Goal: Task Accomplishment & Management: Manage account settings

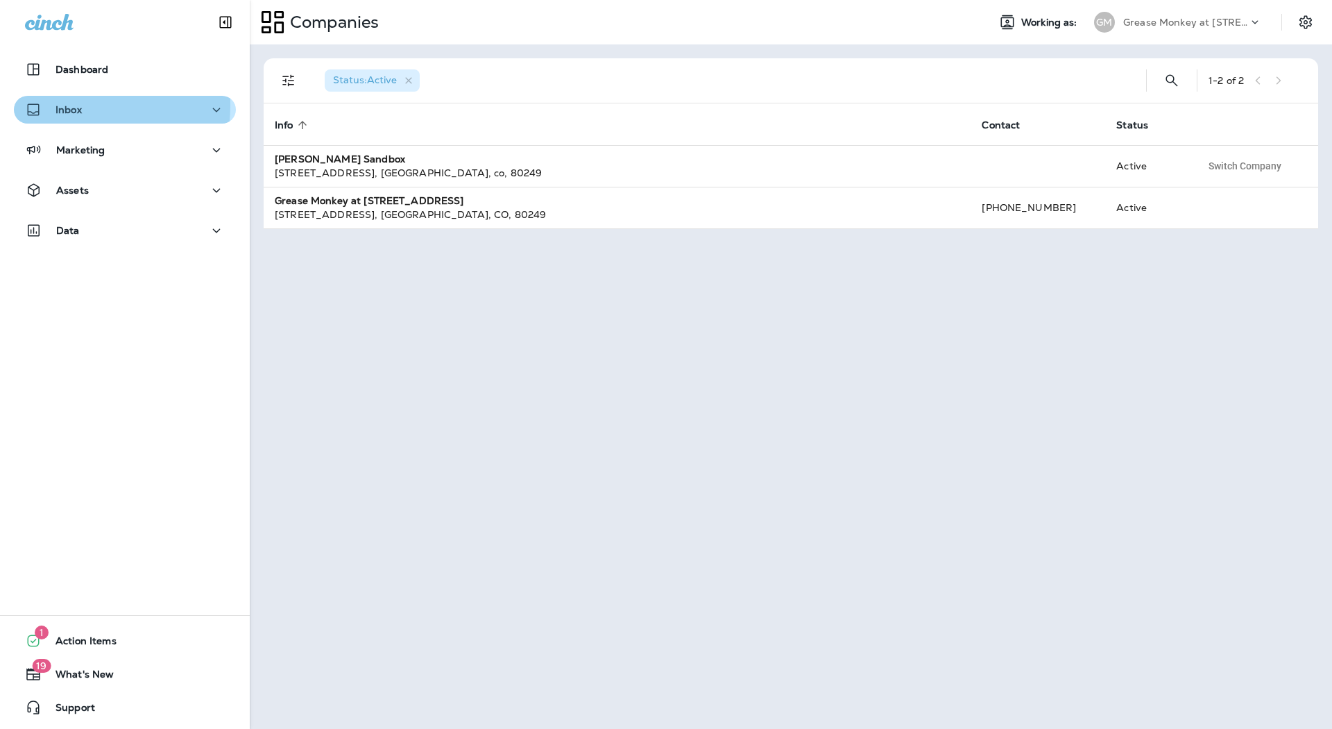
click at [60, 105] on p "Inbox" at bounding box center [69, 109] width 26 height 11
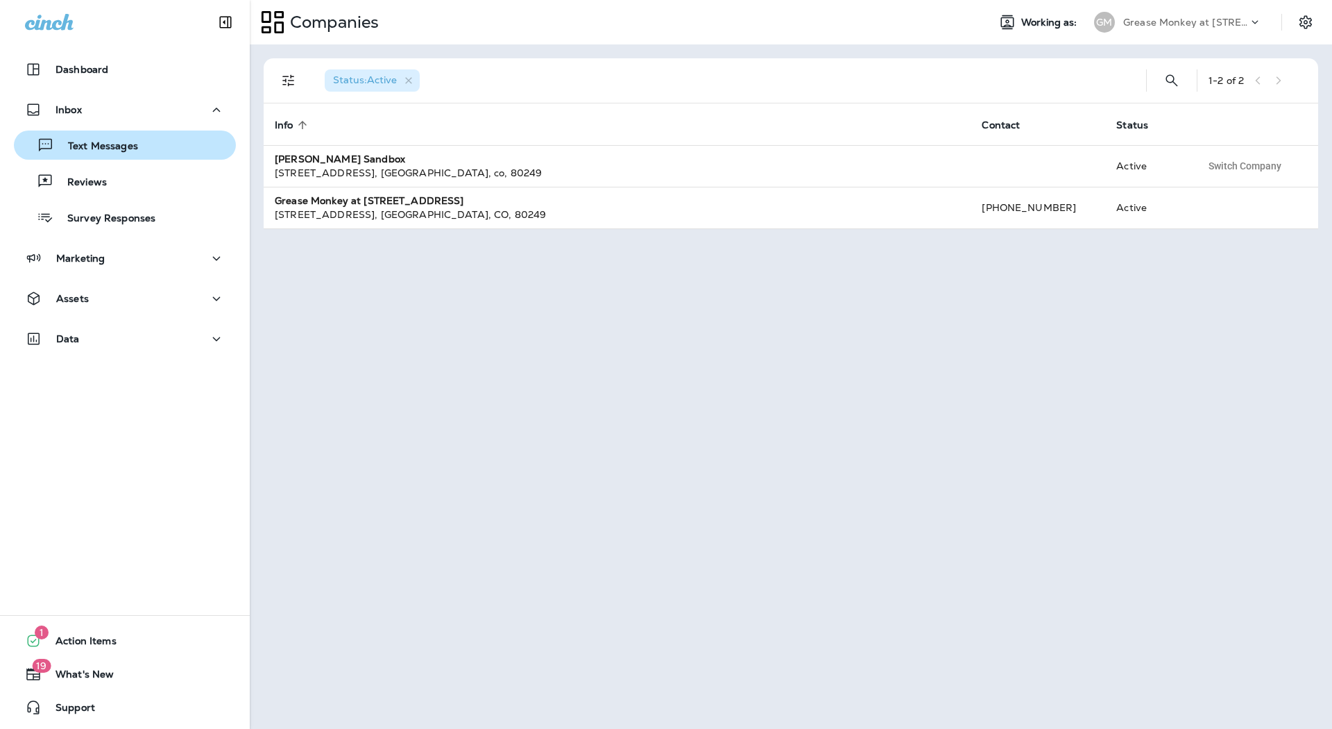
click at [82, 146] on p "Text Messages" at bounding box center [96, 146] width 84 height 13
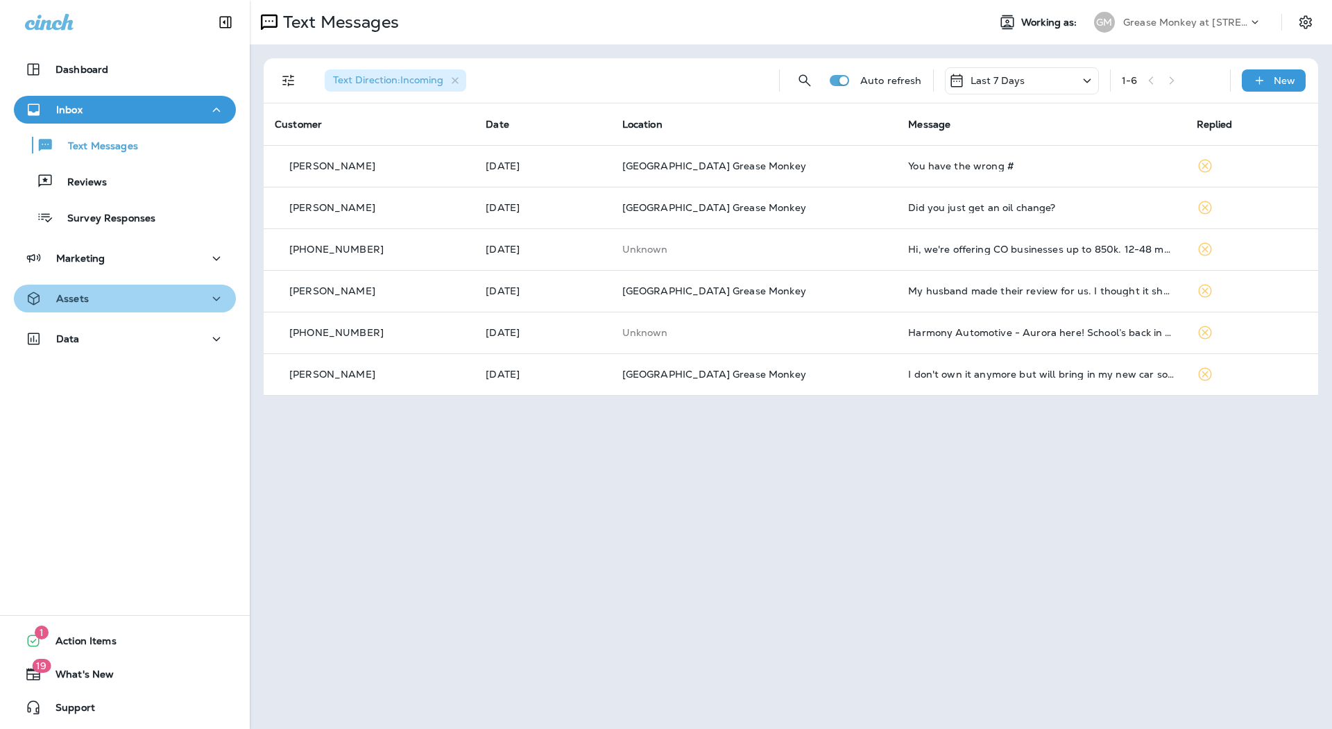
click at [124, 289] on button "Assets" at bounding box center [125, 299] width 222 height 28
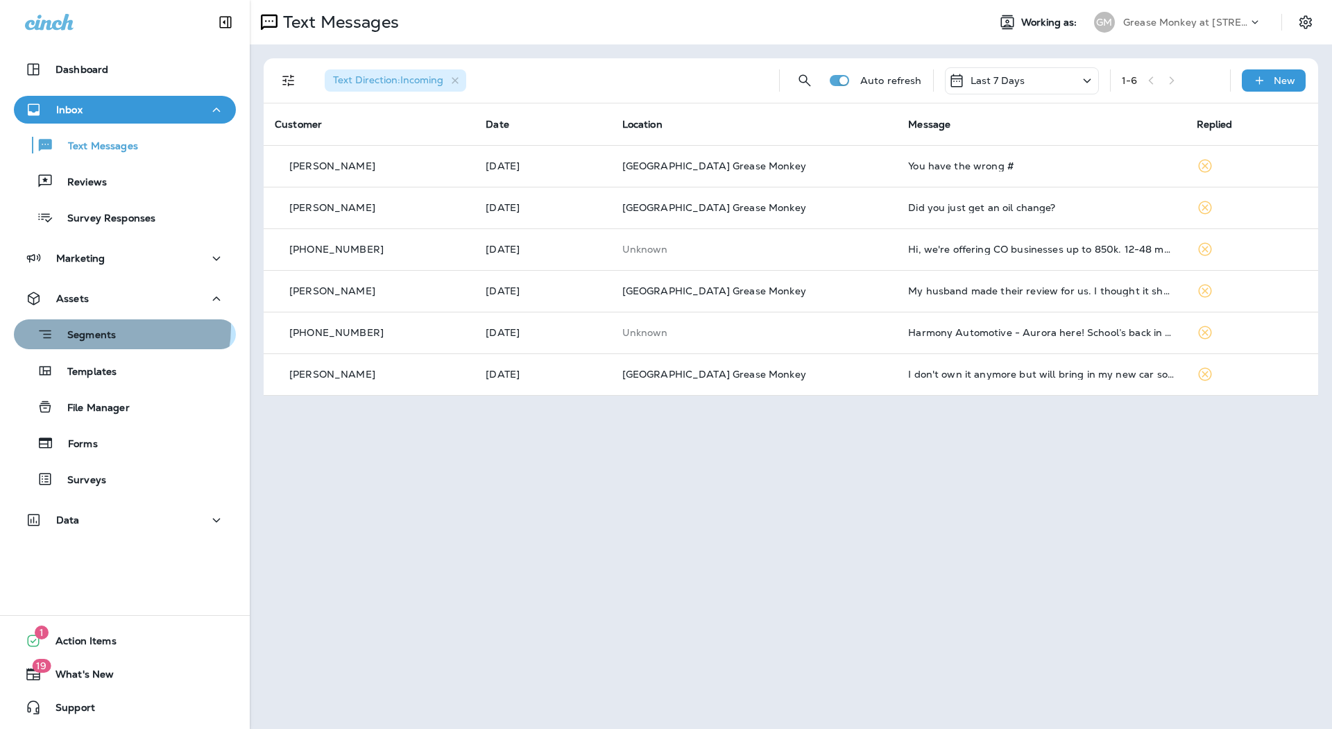
click at [116, 328] on div "Segments" at bounding box center [124, 334] width 211 height 22
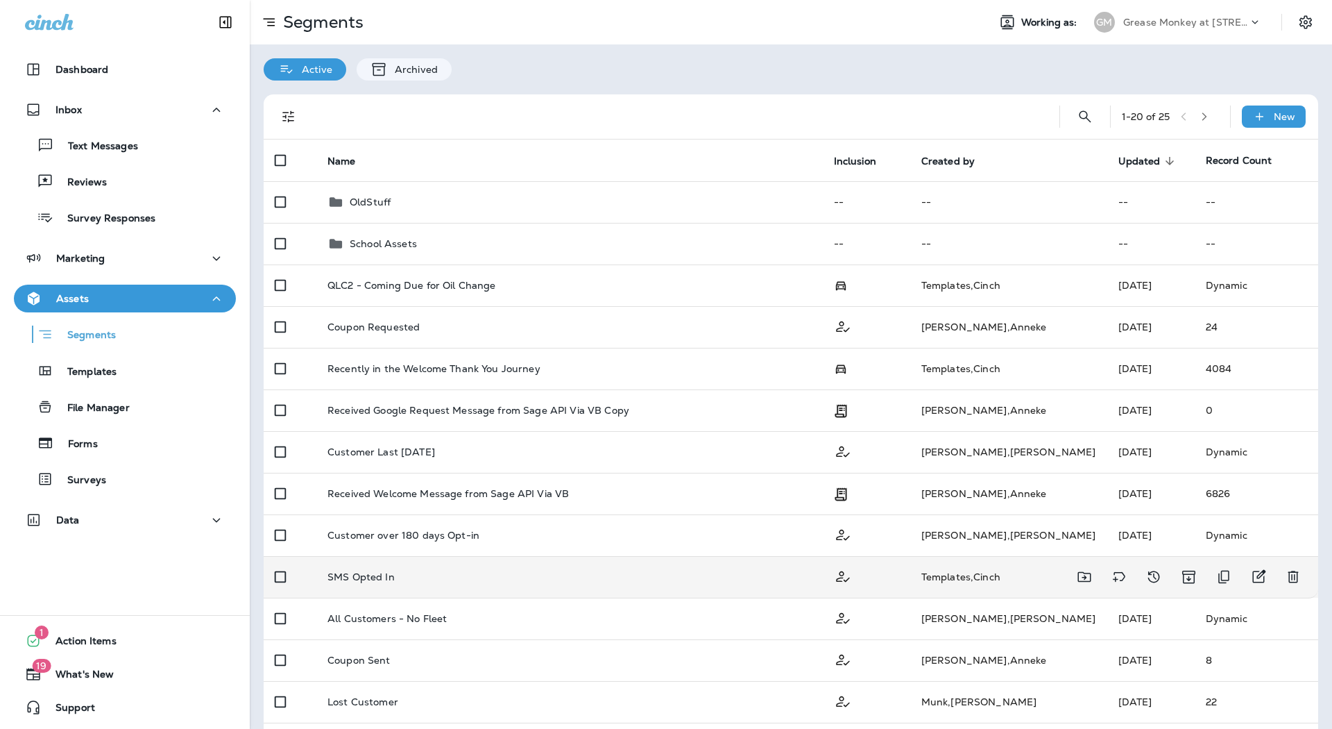
click at [424, 561] on td "SMS Opted In" at bounding box center [569, 577] width 507 height 42
